Goal: Task Accomplishment & Management: Use online tool/utility

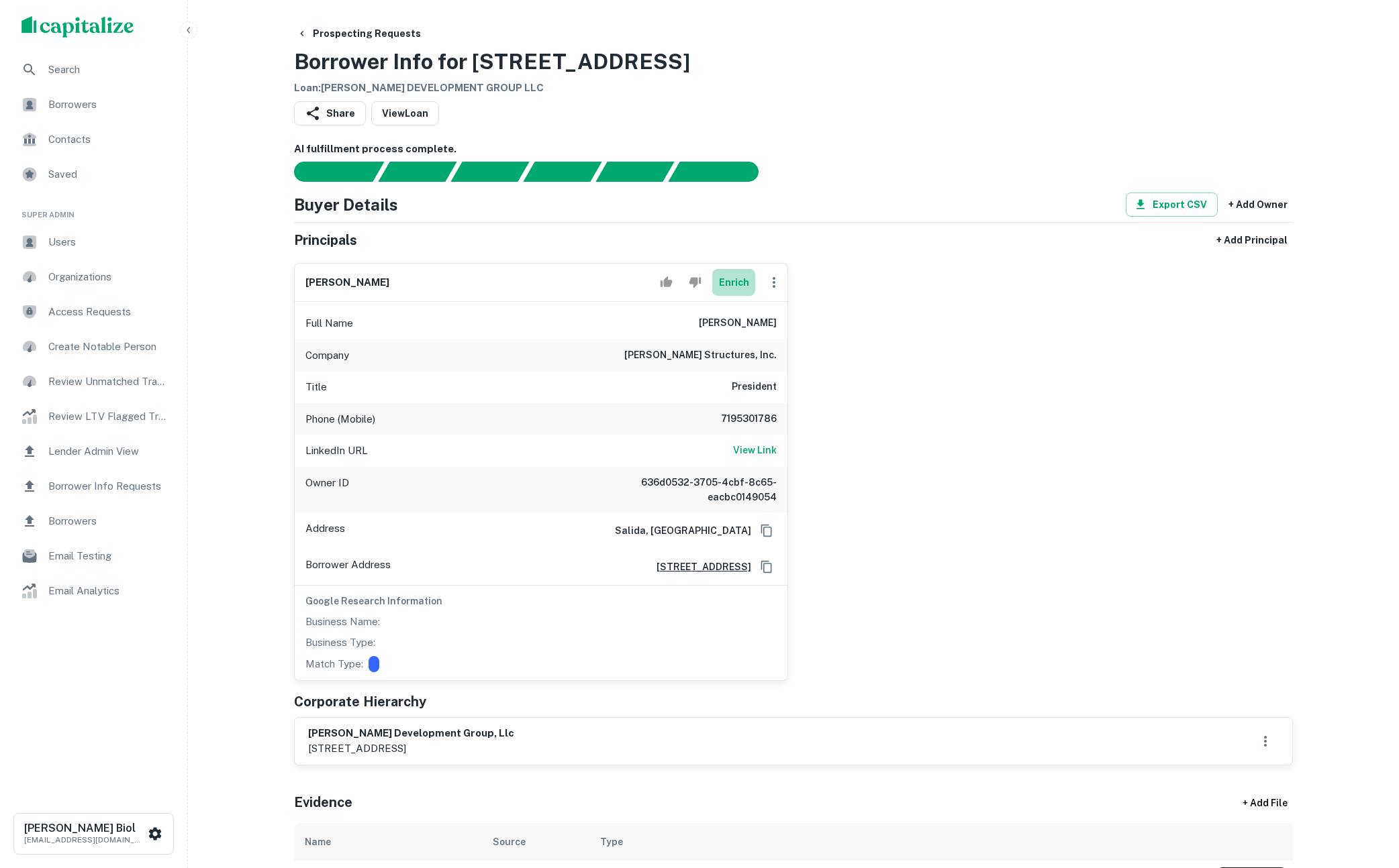
click at [733, 283] on button "Enrich" at bounding box center [733, 283] width 43 height 27
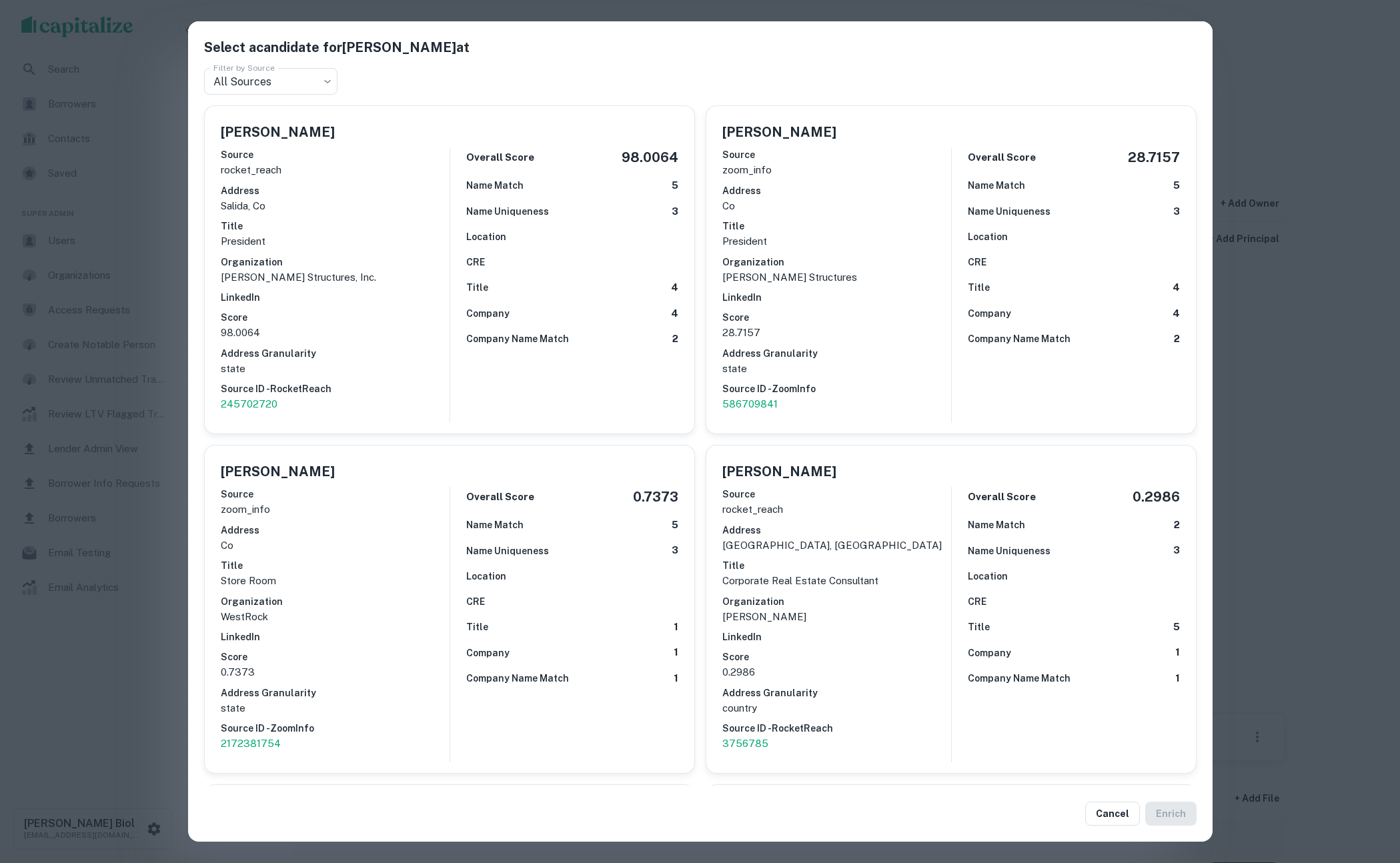
click at [139, 639] on div "Select a candidate for John Diesslin at Filter by Source All Sources *** Filter…" at bounding box center [700, 432] width 1400 height 863
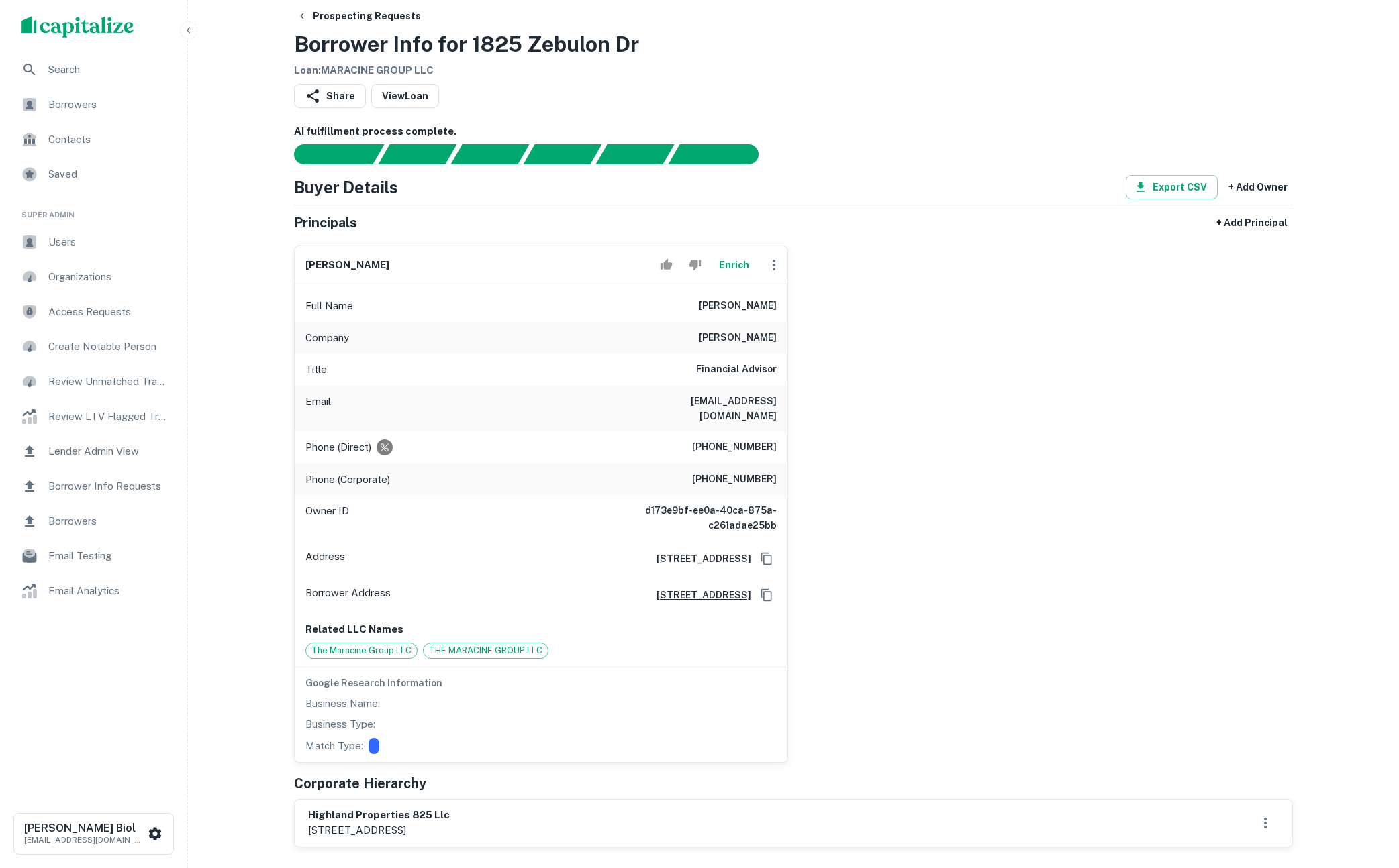
scroll to position [52, 0]
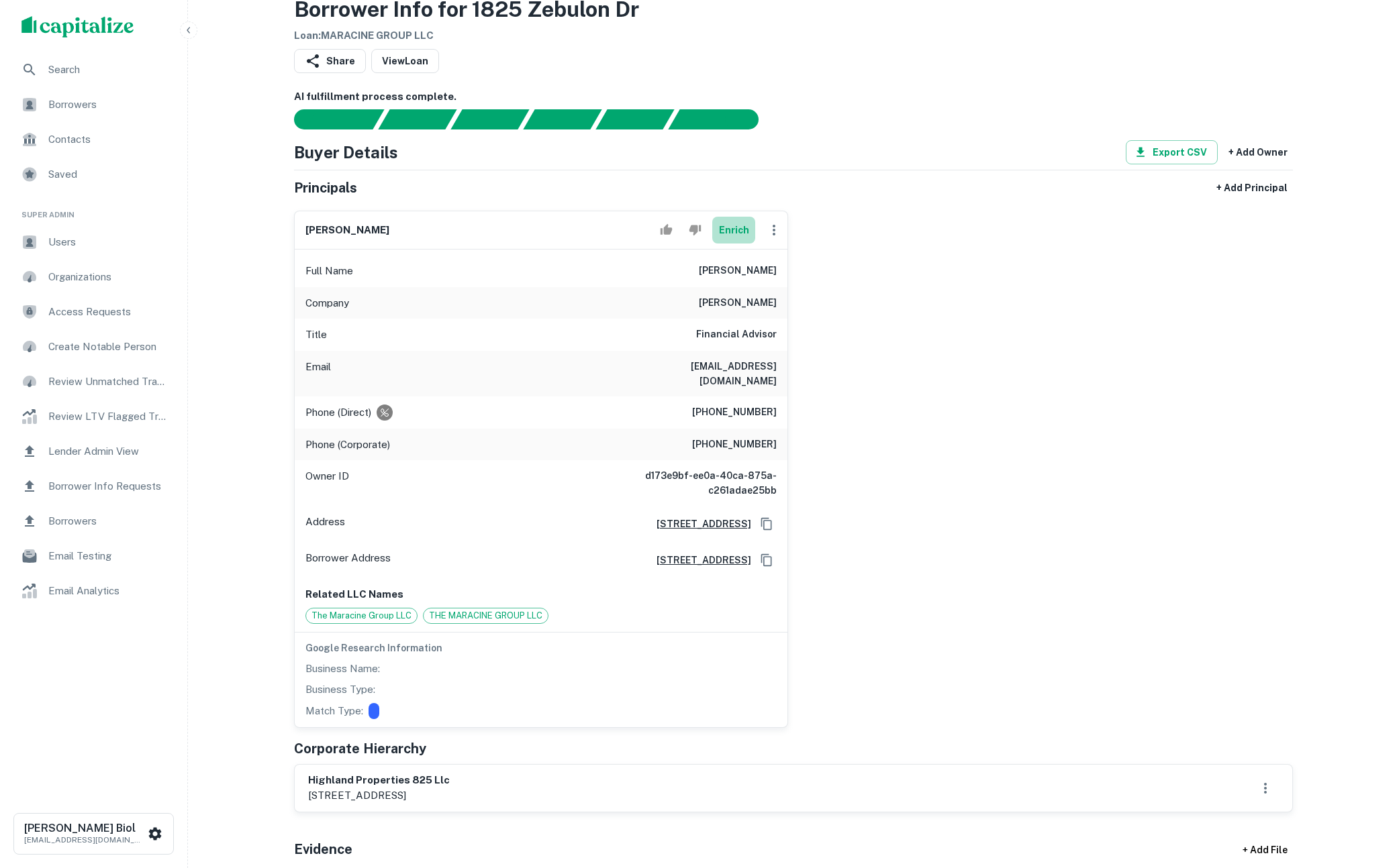
click at [730, 232] on button "Enrich" at bounding box center [733, 231] width 43 height 27
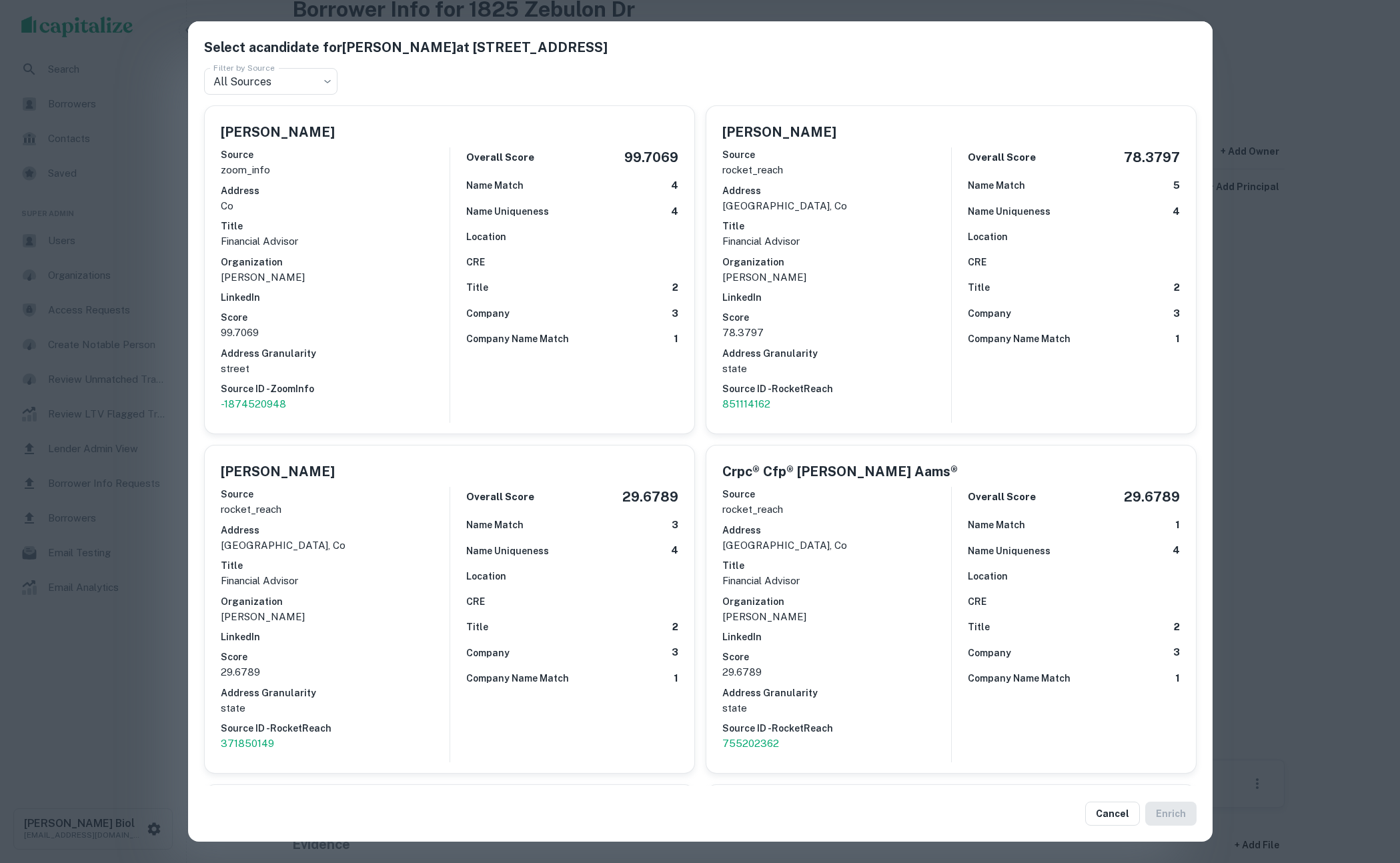
click at [131, 686] on div "Select a candidate for Serban C. Maracine at 4800 W. Baseline Rd, Ste C-105 Fil…" at bounding box center [700, 432] width 1400 height 863
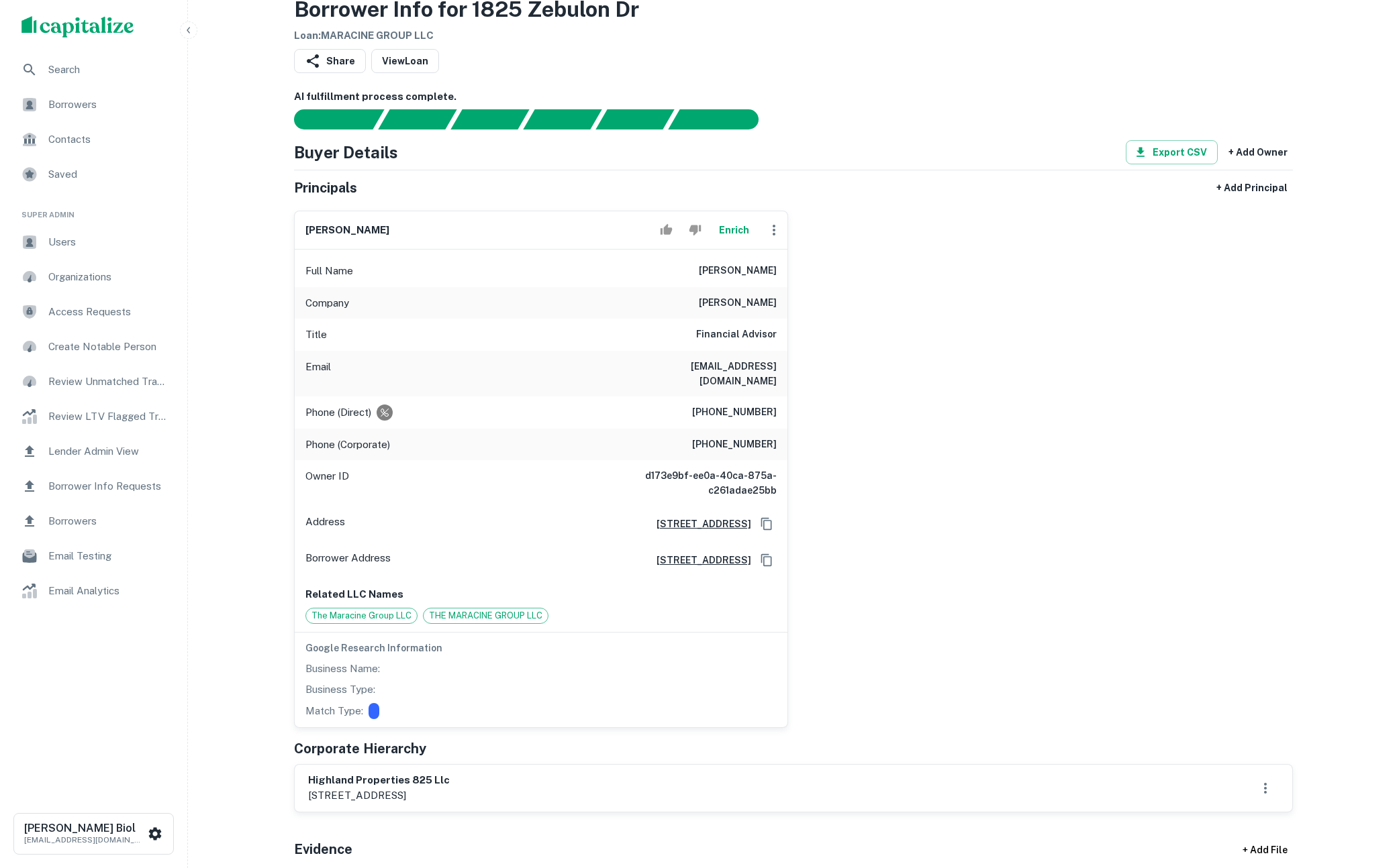
click at [922, 106] on div "AI fulfillment process complete." at bounding box center [793, 110] width 999 height 41
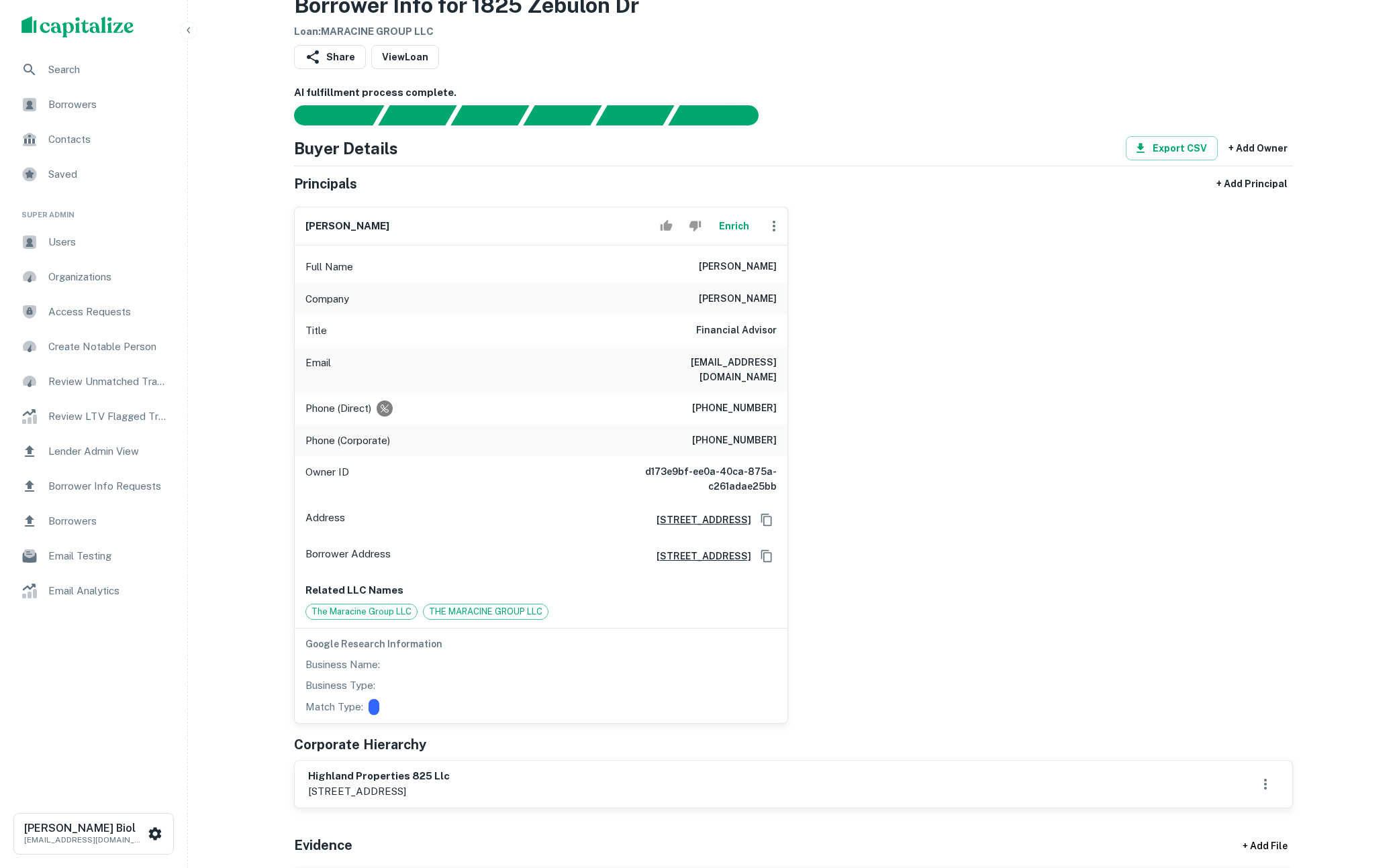
scroll to position [0, 0]
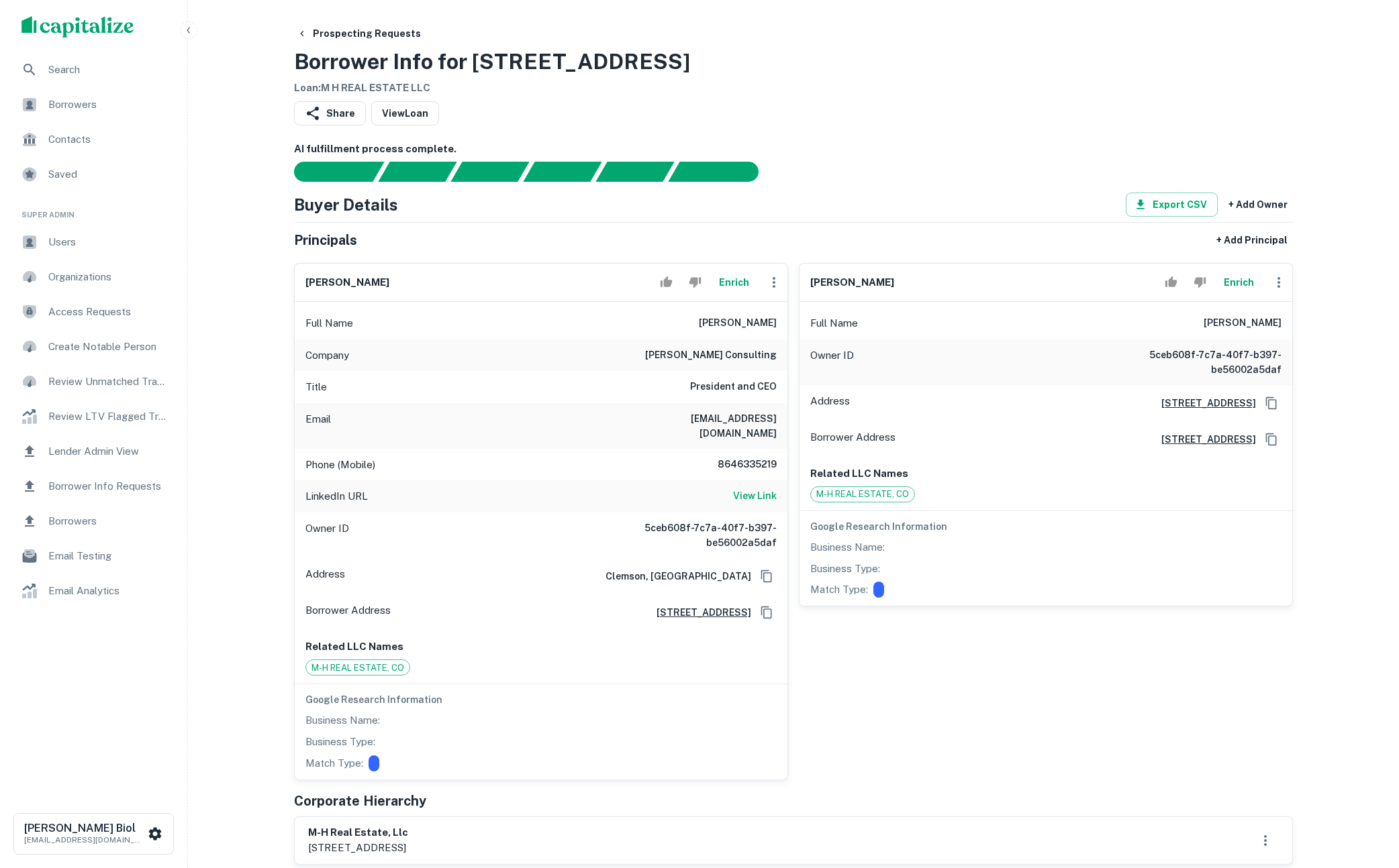
click at [863, 128] on div "Share View Loan" at bounding box center [793, 116] width 999 height 30
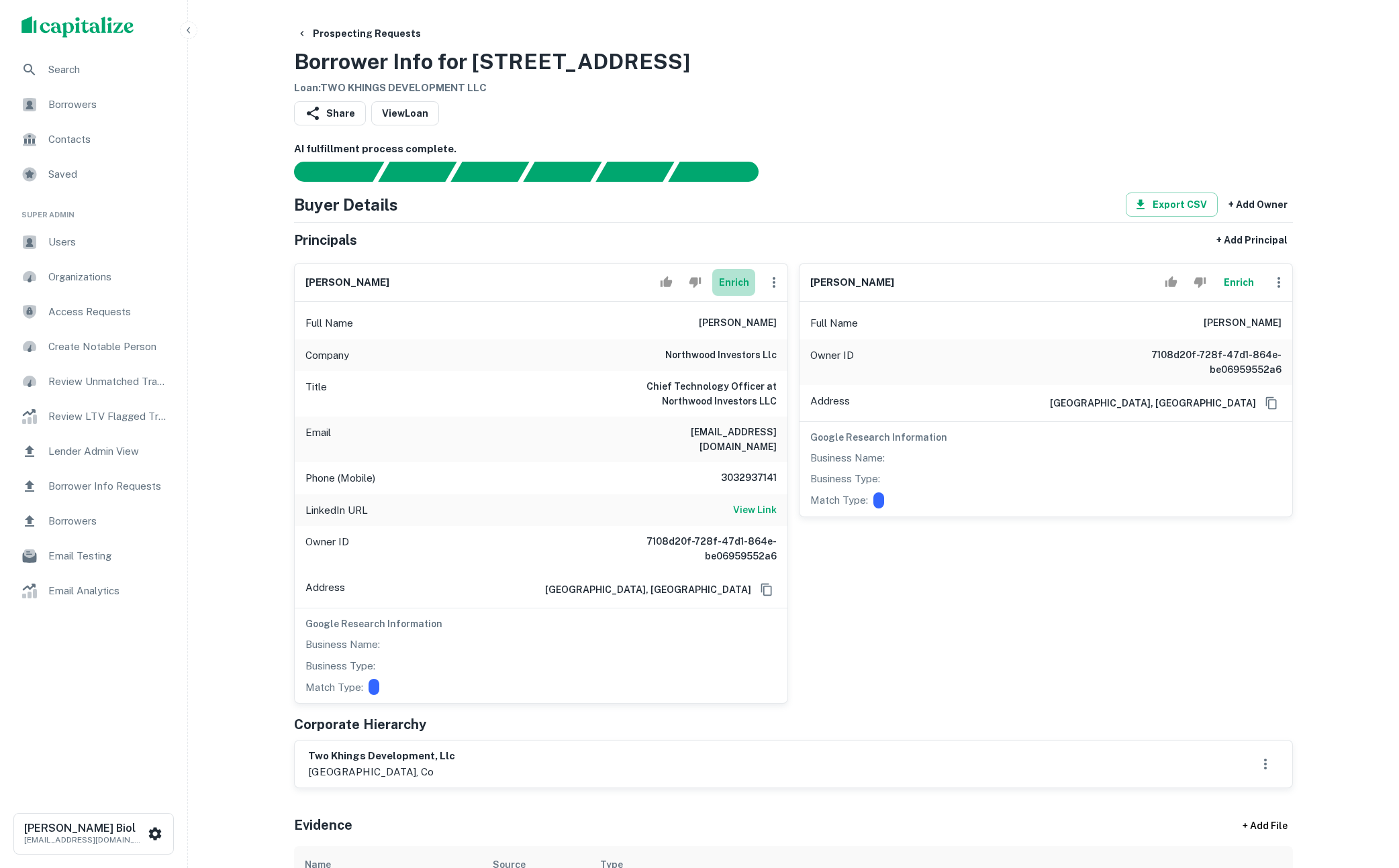
click at [734, 284] on button "Enrich" at bounding box center [733, 283] width 43 height 27
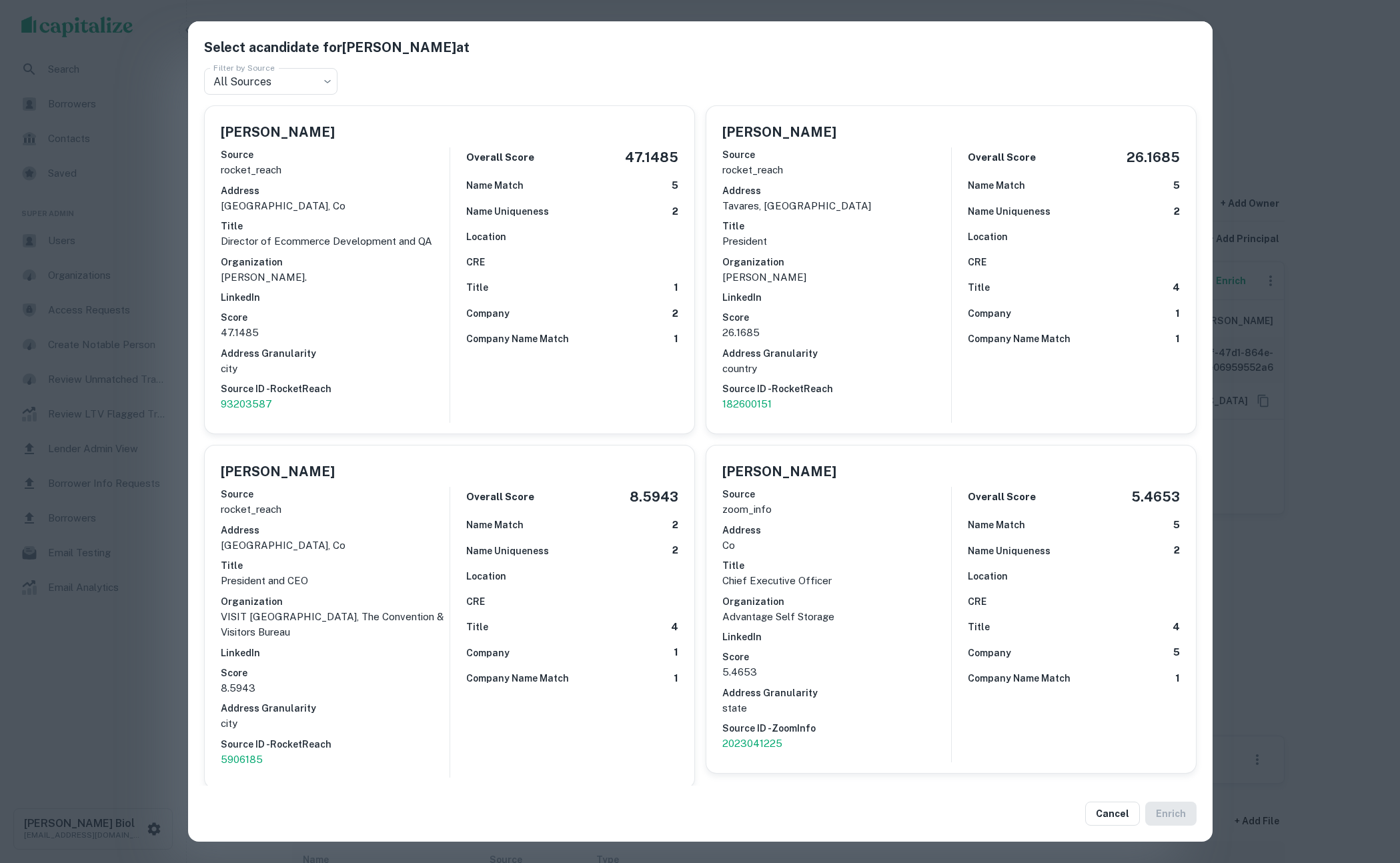
click at [130, 693] on div "Select a candidate for Richard Jones at Filter by Source All Sources *** Filter…" at bounding box center [700, 432] width 1400 height 863
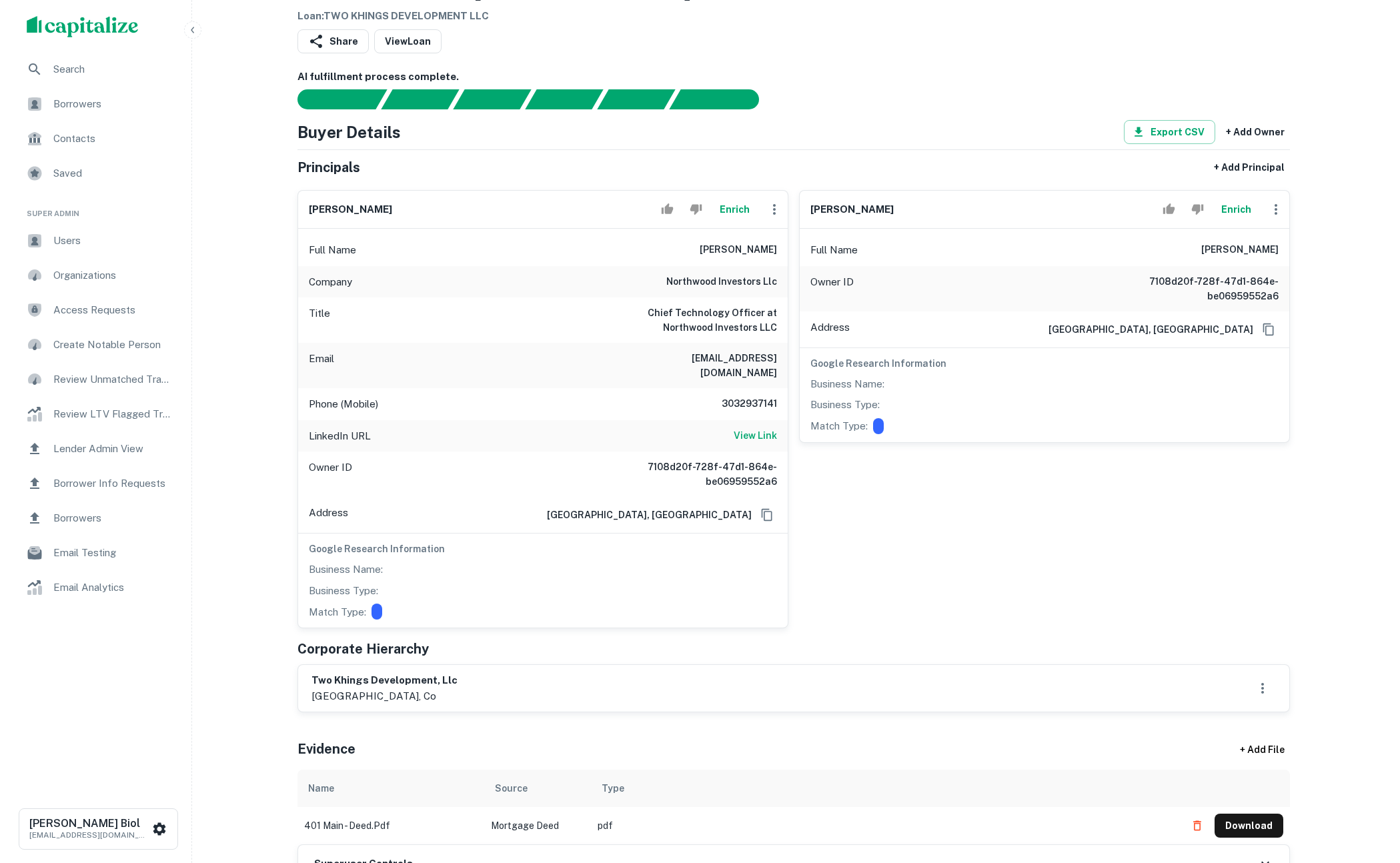
scroll to position [54, 0]
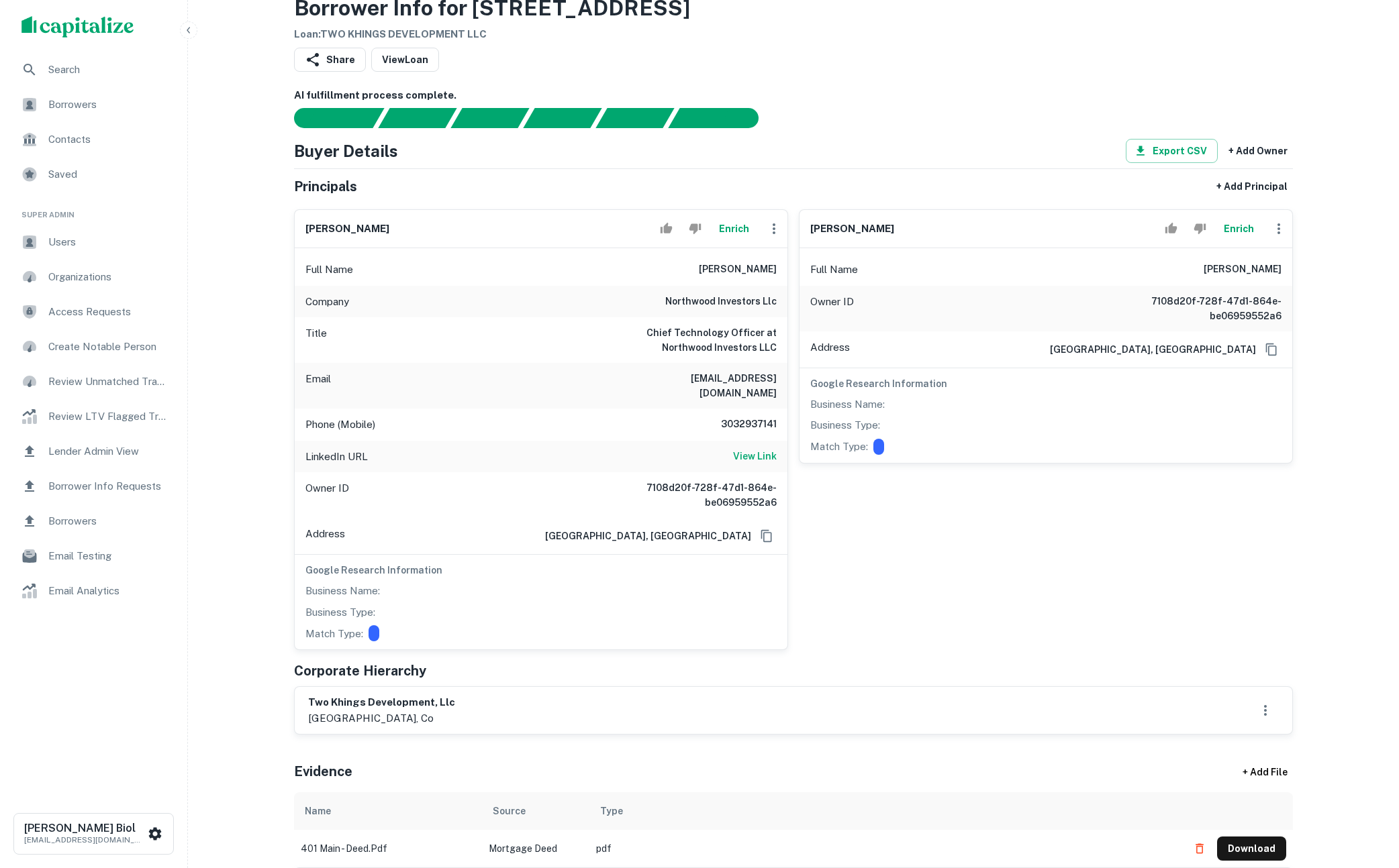
click at [972, 573] on div "kenyatta fisher Enrich Full Name kenyatta fisher Owner ID 7108d20f-728f-47d1-86…" at bounding box center [1041, 424] width 505 height 452
click at [719, 235] on button "Enrich" at bounding box center [733, 229] width 43 height 27
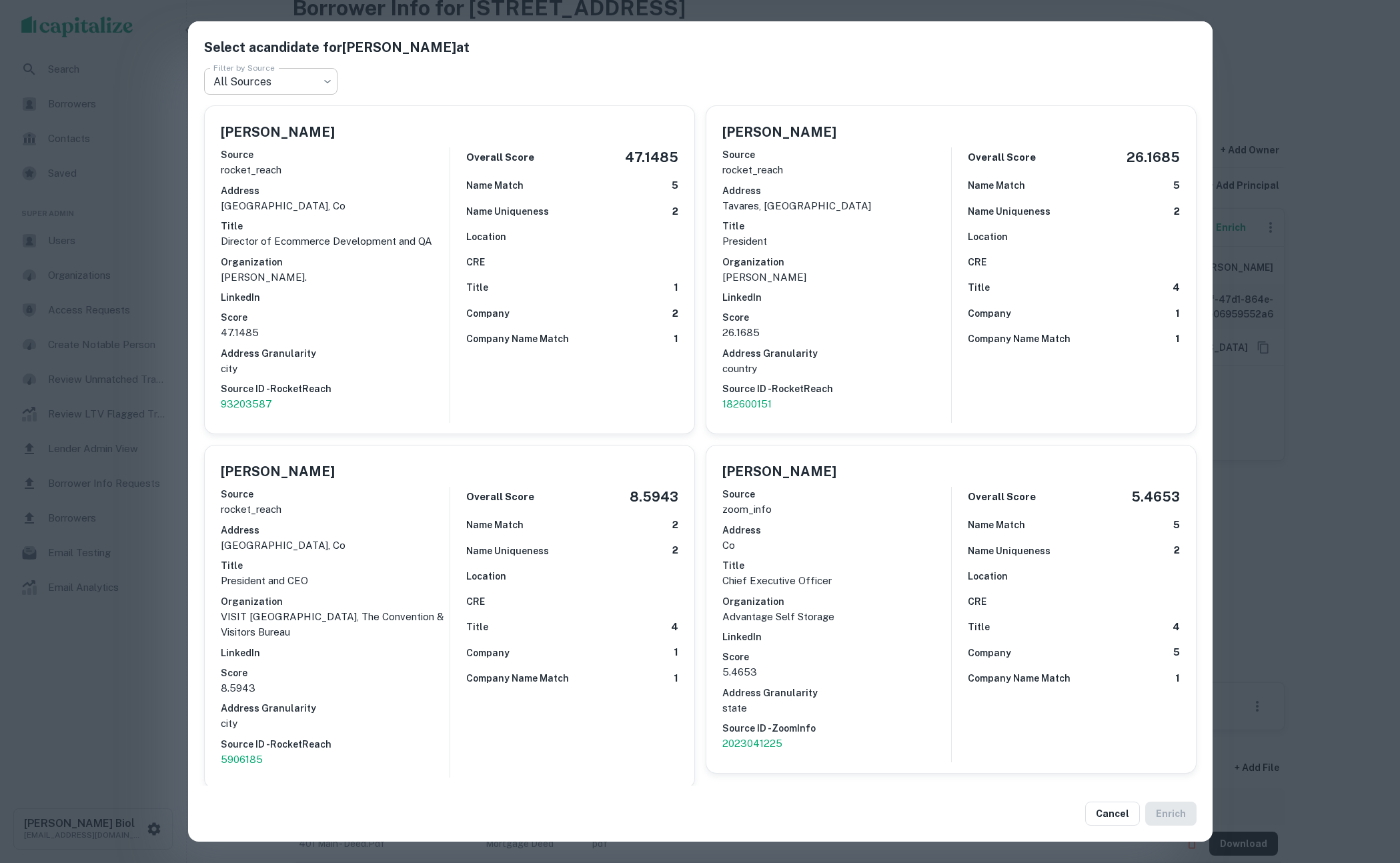
click at [294, 80] on body "Search Borrowers Contacts Saved Super Admin Users Organizations Access Requests…" at bounding box center [700, 378] width 1400 height 863
click at [269, 153] on li "ZoomInfo" at bounding box center [270, 160] width 133 height 24
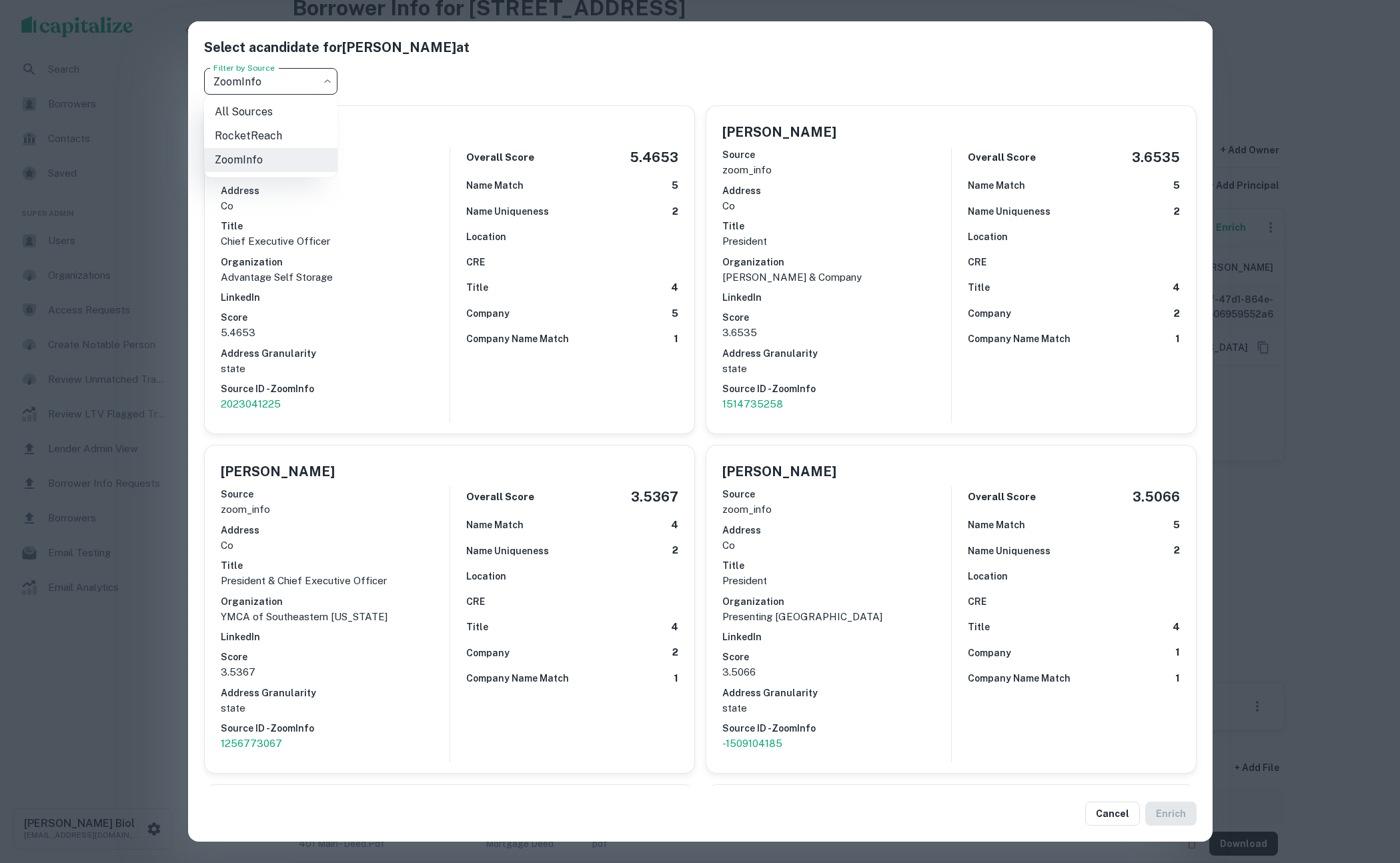
click at [248, 78] on body "Search Borrowers Contacts Saved Super Admin Users Organizations Access Requests…" at bounding box center [700, 378] width 1400 height 863
click at [255, 129] on li "RocketReach" at bounding box center [270, 136] width 133 height 24
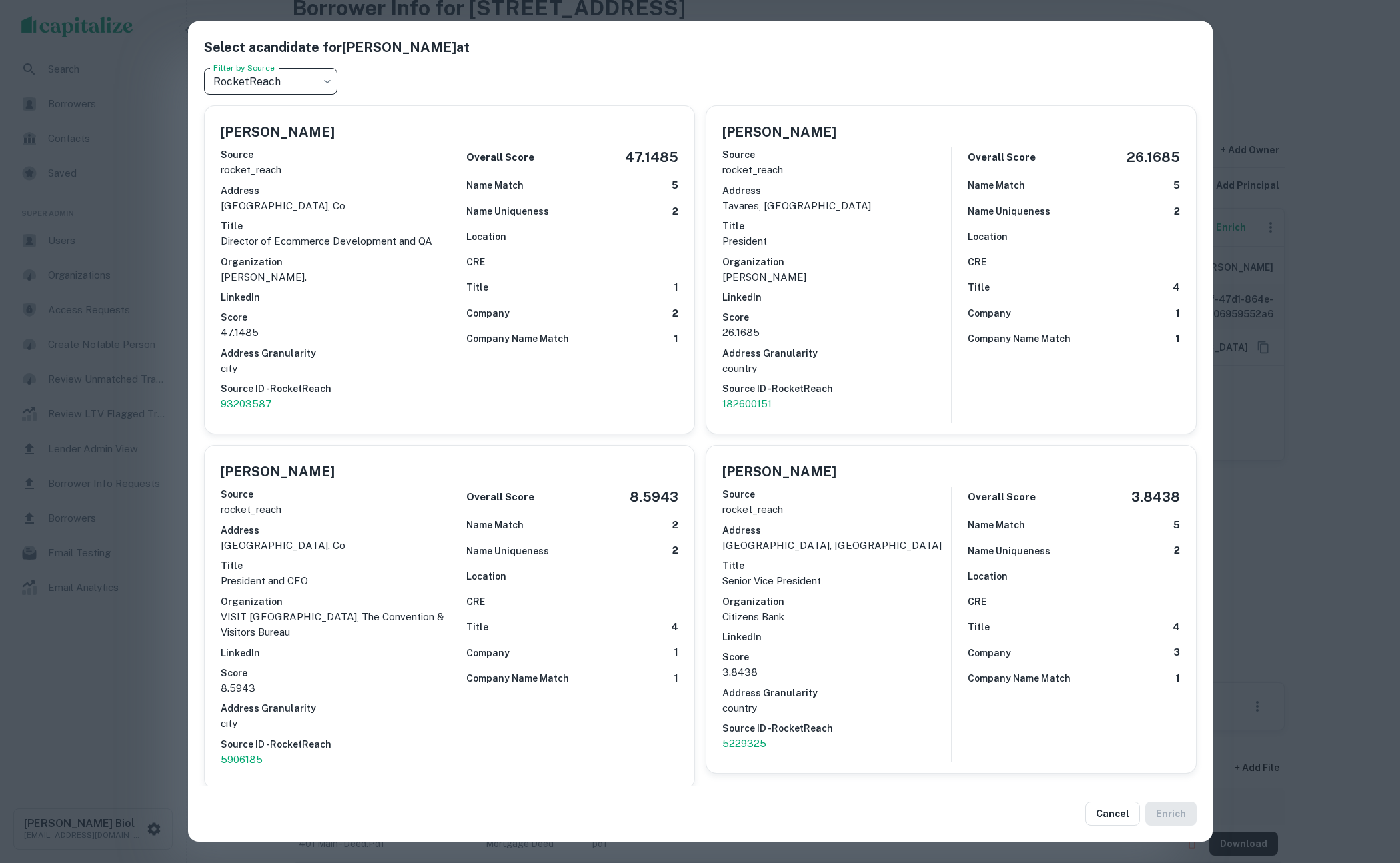
type input "**********"
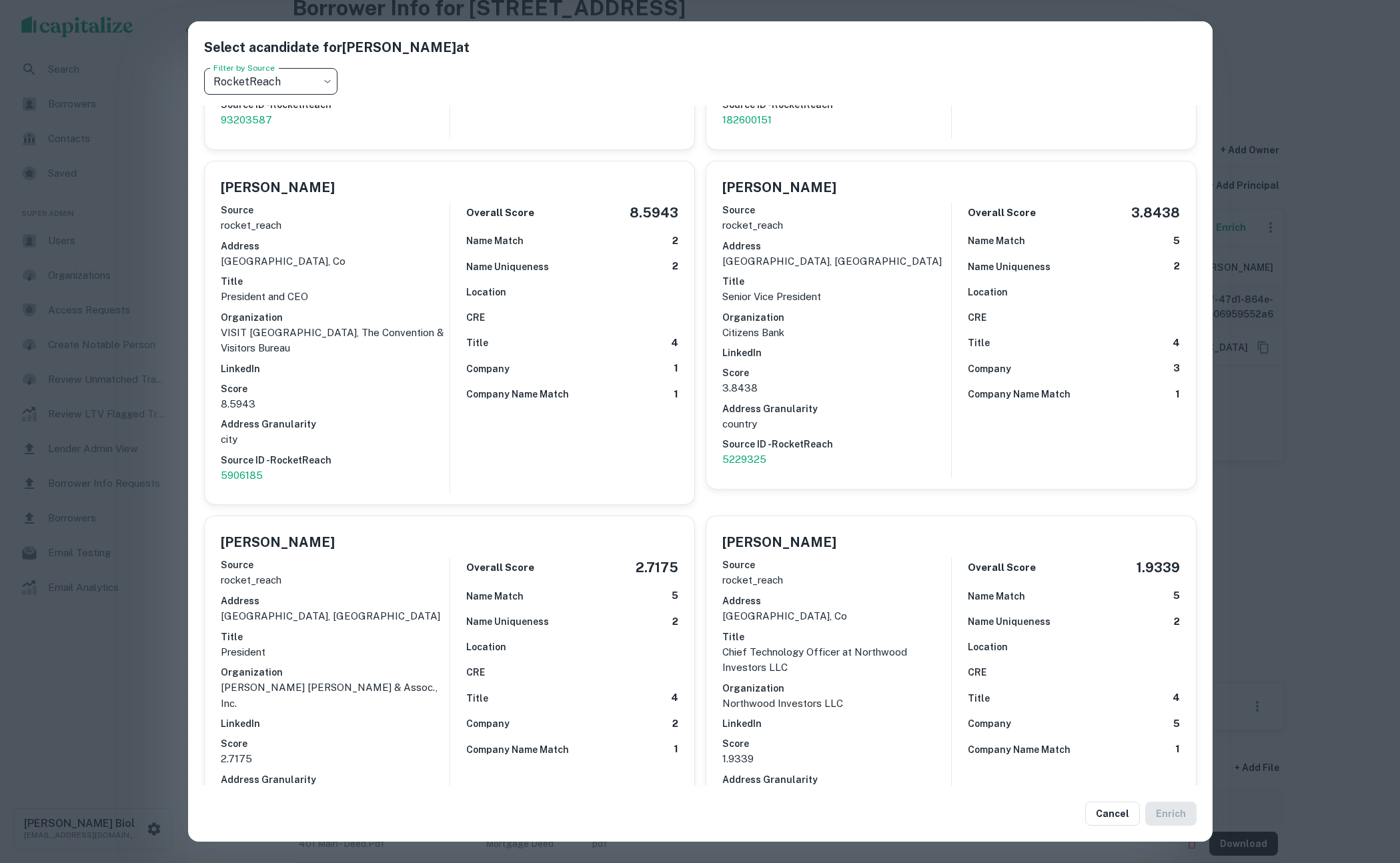
scroll to position [442, 0]
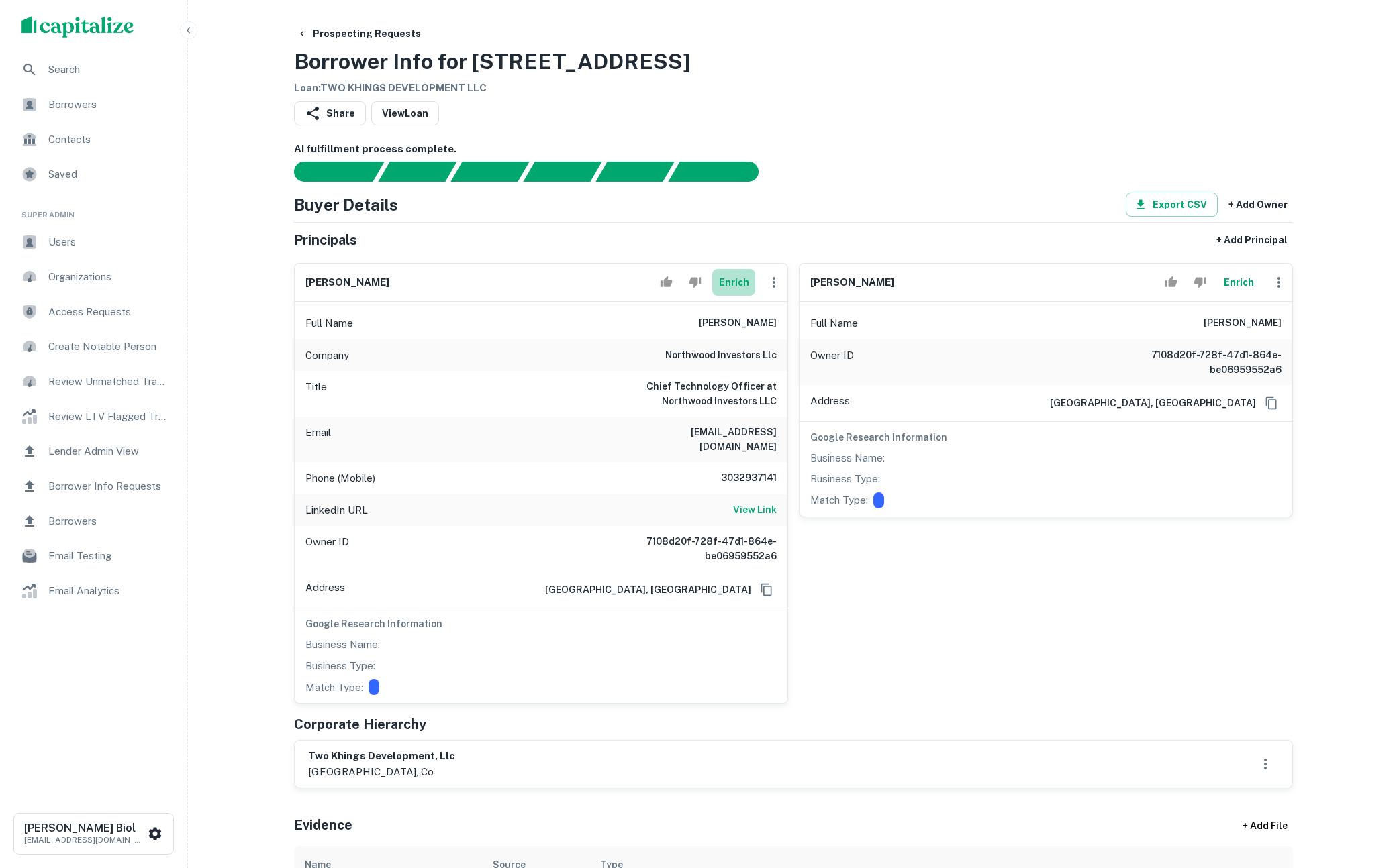
click at [731, 284] on button "Enrich" at bounding box center [733, 283] width 43 height 27
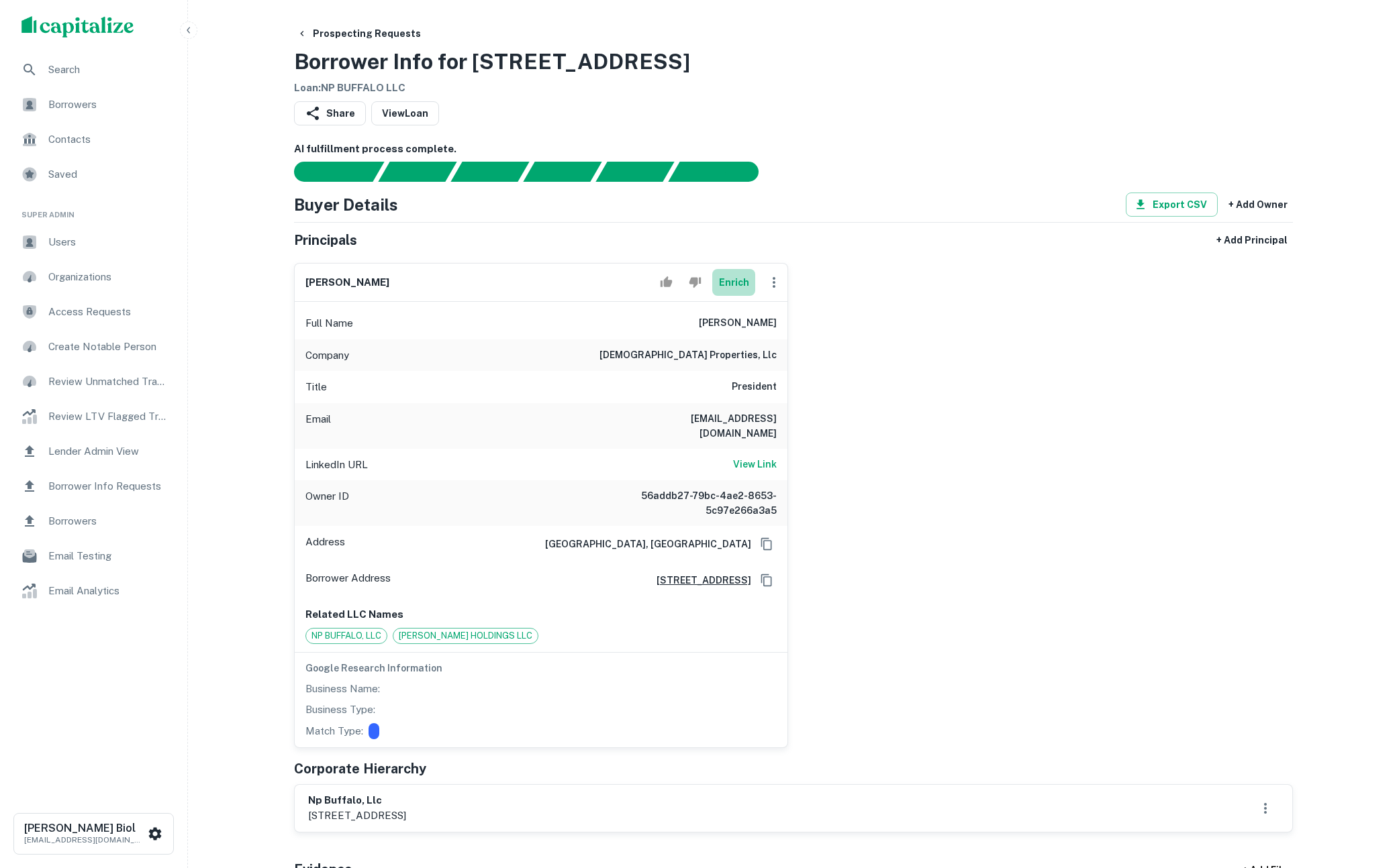
click at [730, 279] on button "Enrich" at bounding box center [733, 283] width 43 height 27
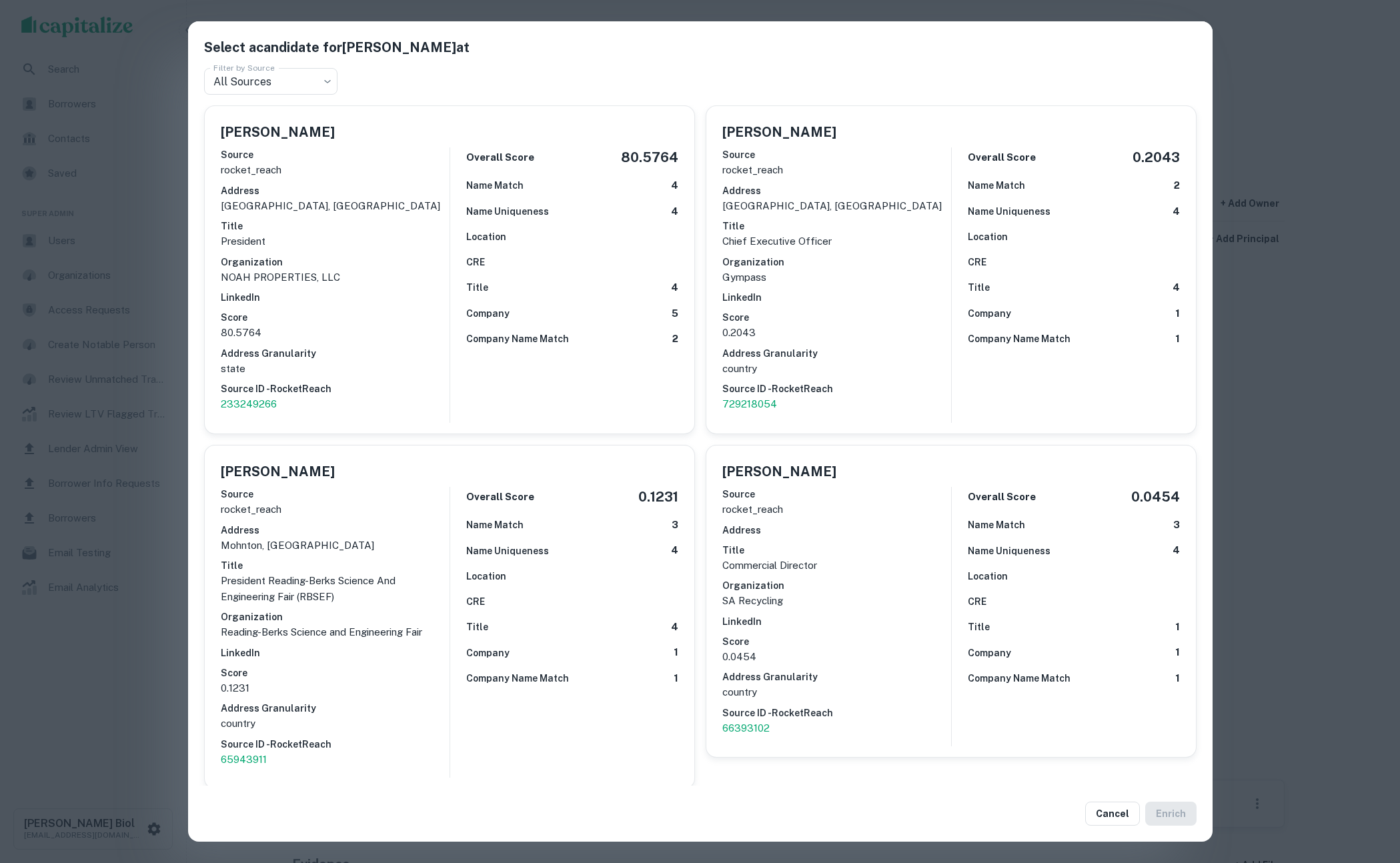
click at [107, 704] on div "Select a candidate for Bart Przyjemski at Filter by Source All Sources *** Filt…" at bounding box center [700, 432] width 1400 height 863
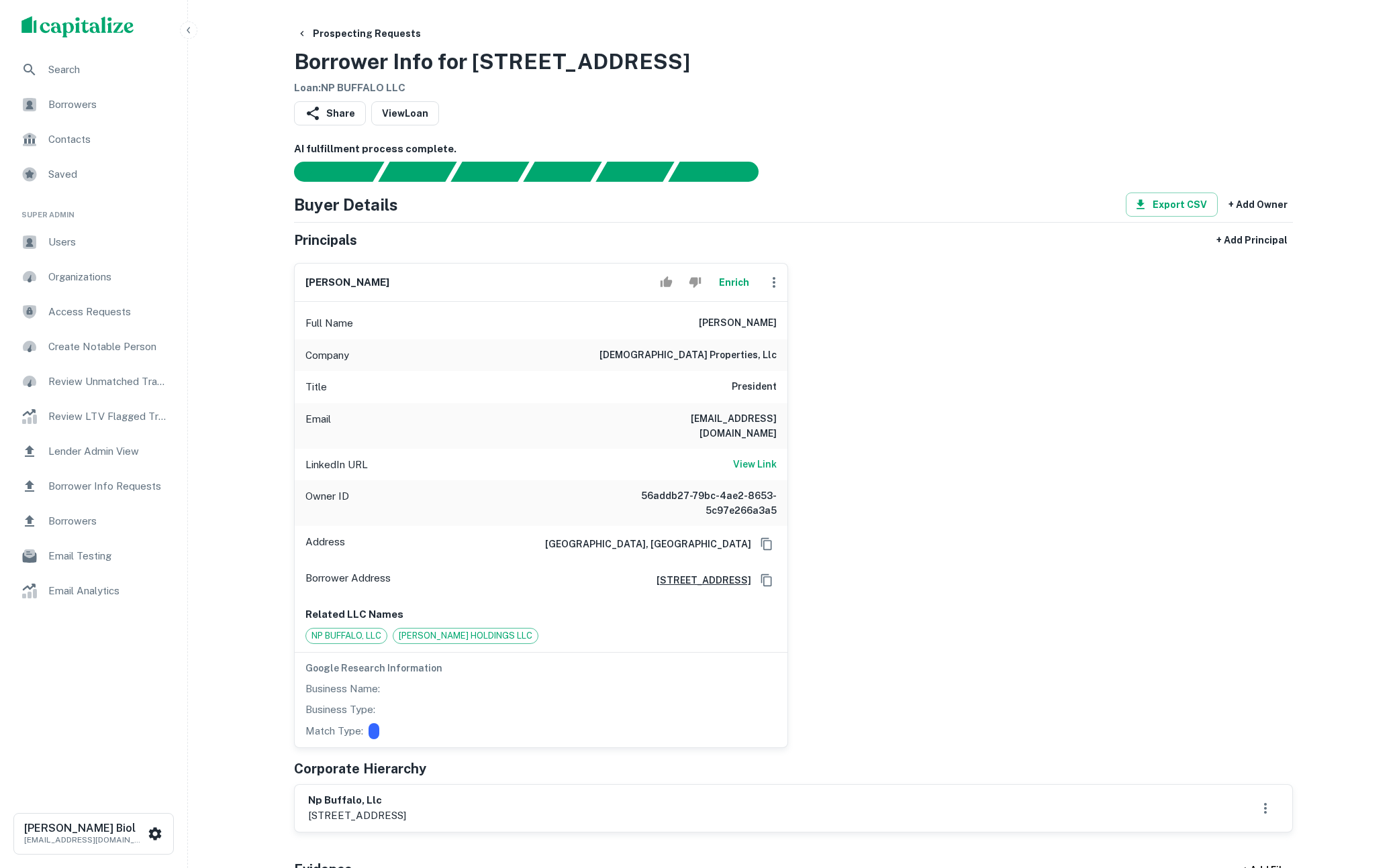
click at [952, 441] on div "bart przyjemski Enrich Full Name bart przyjemski Company noah properties, llc T…" at bounding box center [787, 500] width 1010 height 496
